Goal: Task Accomplishment & Management: Manage account settings

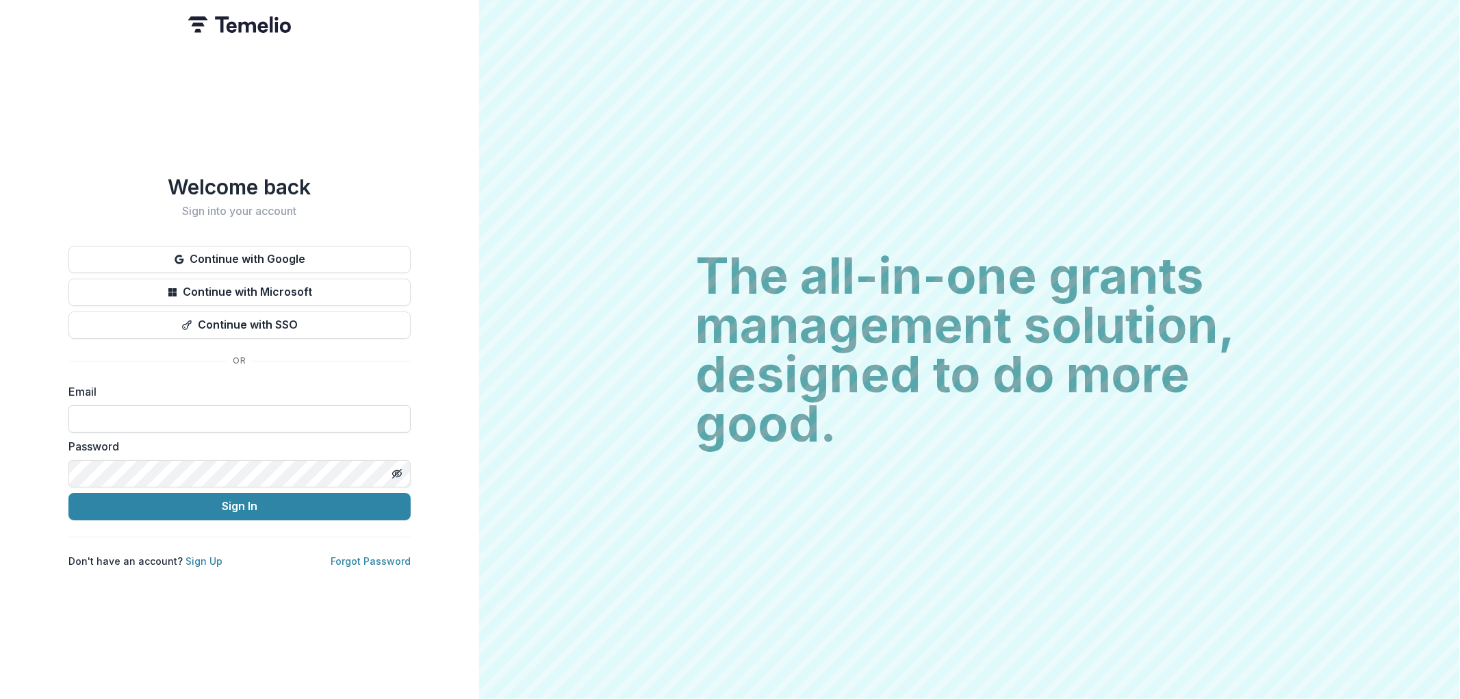
click at [182, 413] on input at bounding box center [239, 418] width 342 height 27
type input "**********"
click at [68, 493] on button "Sign In" at bounding box center [239, 506] width 342 height 27
